Goal: Information Seeking & Learning: Learn about a topic

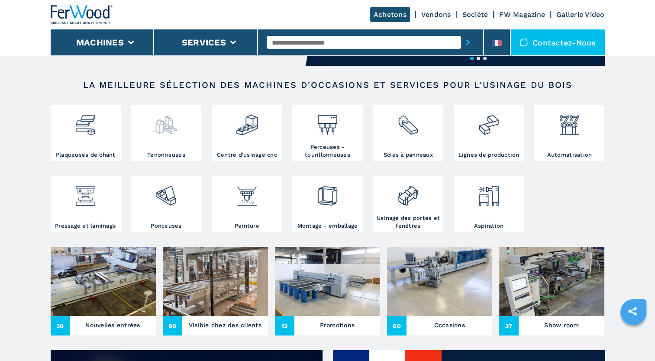
click at [177, 142] on div at bounding box center [166, 129] width 66 height 44
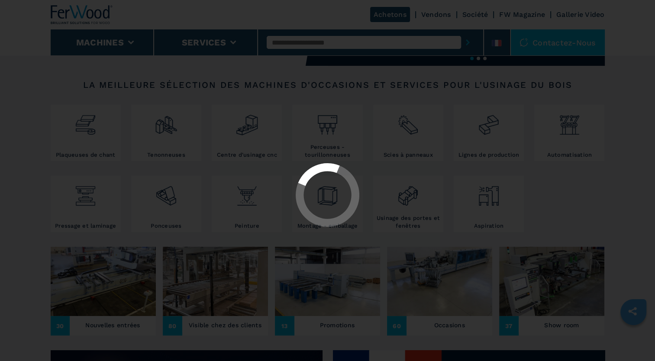
select select "**********"
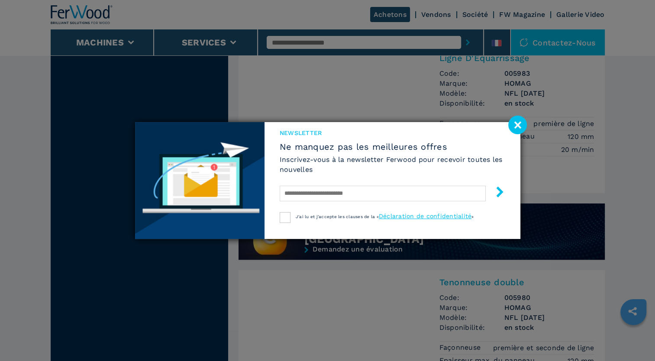
scroll to position [502, 0]
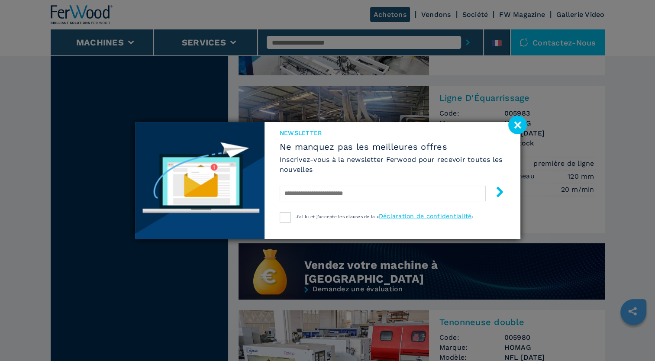
click at [518, 127] on image at bounding box center [517, 125] width 19 height 19
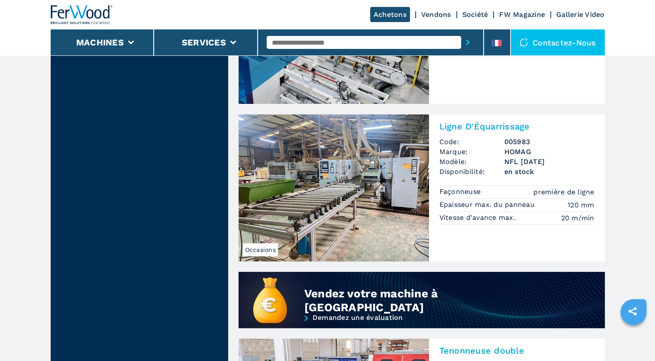
scroll to position [459, 0]
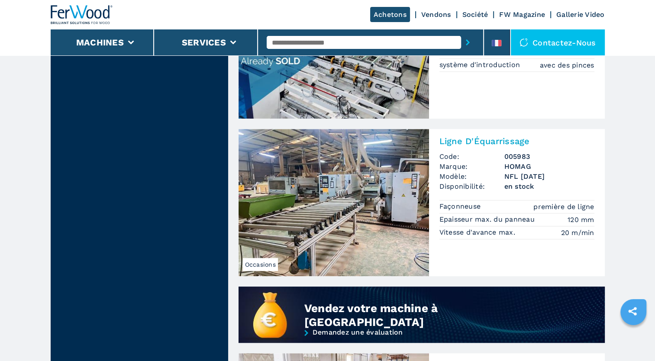
click at [348, 178] on img at bounding box center [334, 202] width 191 height 147
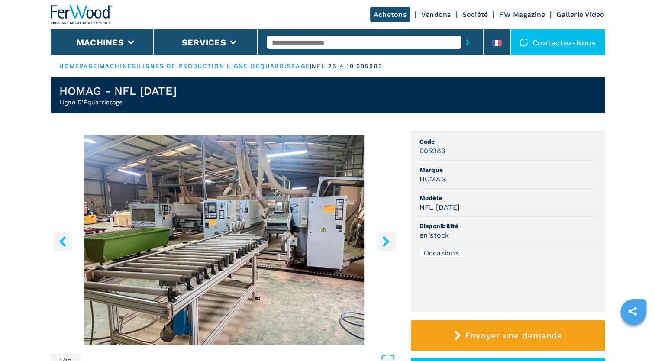
click at [388, 243] on icon "right-button" at bounding box center [386, 241] width 11 height 11
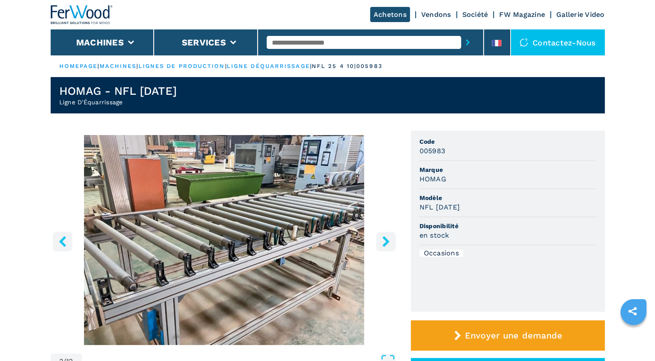
click at [386, 243] on icon "right-button" at bounding box center [385, 241] width 7 height 11
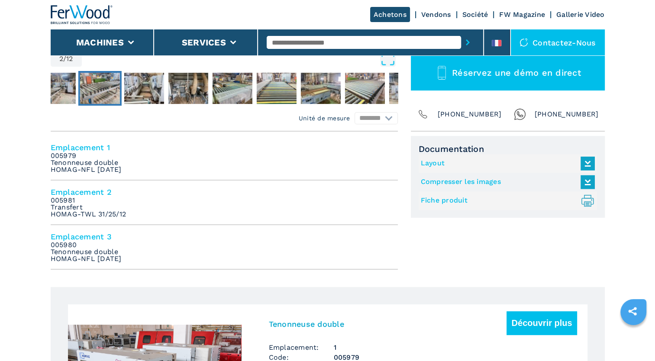
scroll to position [303, 0]
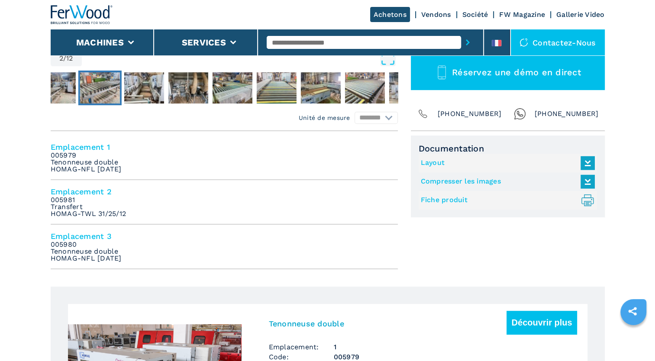
click at [586, 162] on icon at bounding box center [588, 163] width 19 height 18
